Goal: Use online tool/utility: Utilize a website feature to perform a specific function

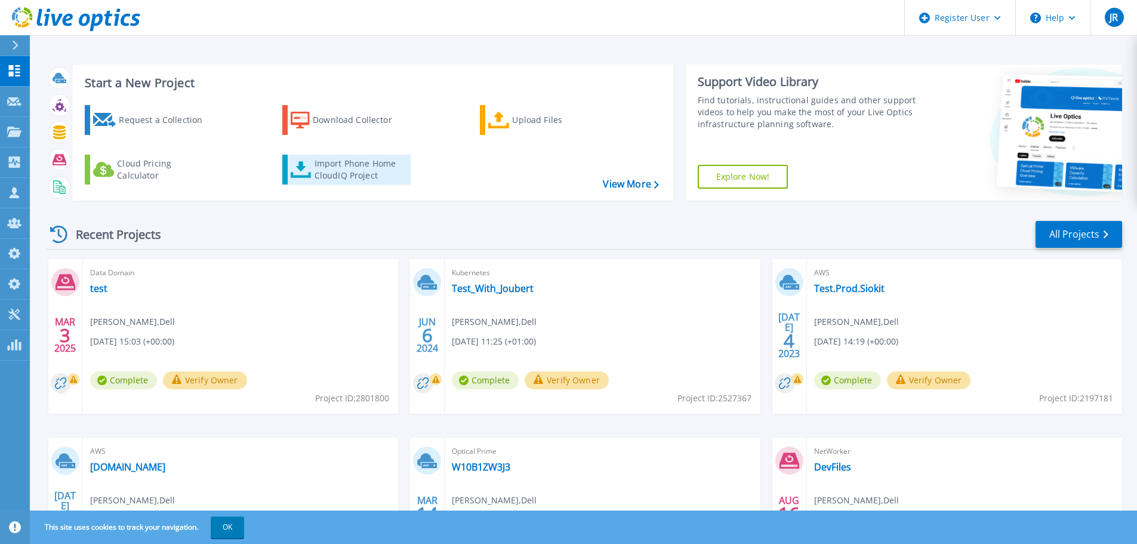
click at [331, 159] on div "Import Phone Home CloudIQ Project" at bounding box center [360, 170] width 93 height 24
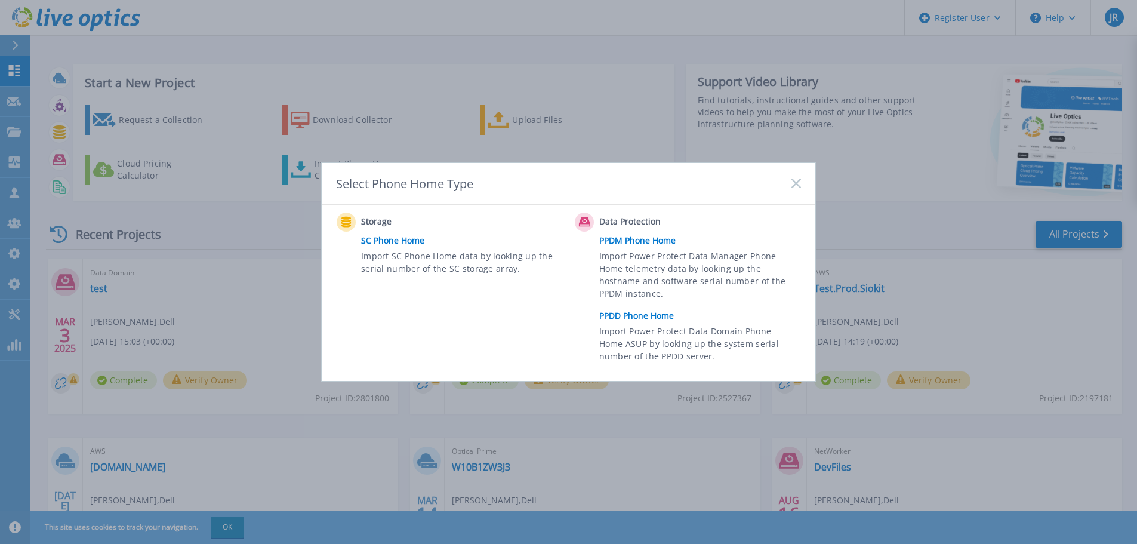
click at [639, 313] on link "PPDD Phone Home" at bounding box center [703, 316] width 208 height 18
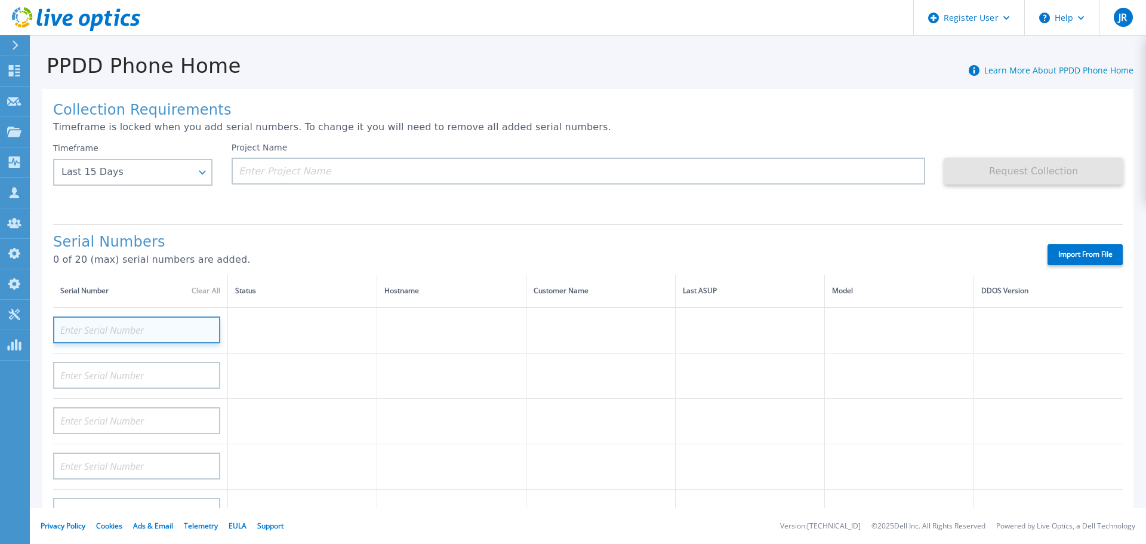
click at [137, 335] on input at bounding box center [136, 329] width 167 height 27
paste input "APX00244303567"
type input "APX00244303567"
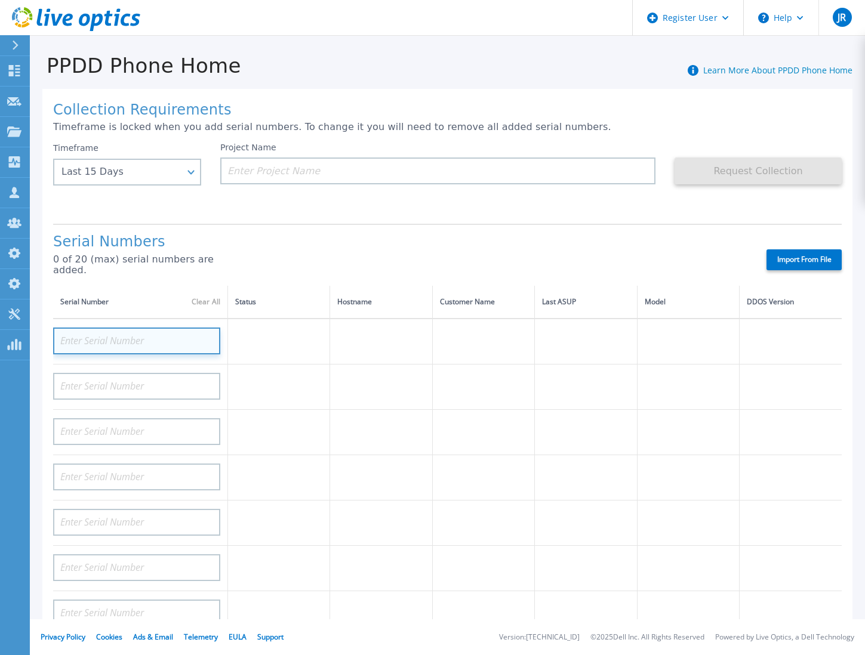
paste input "APX00244303567"
click at [217, 328] on input "APX00244303567" at bounding box center [136, 341] width 167 height 27
type input "APX00244303567"
